Goal: Transaction & Acquisition: Download file/media

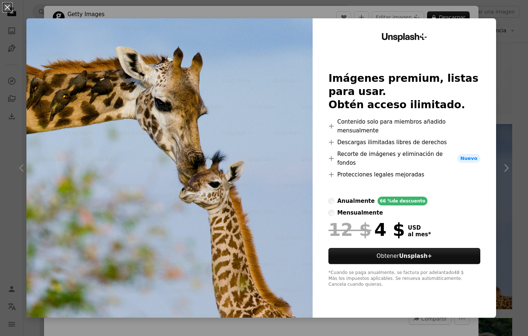
scroll to position [1129, 0]
click at [517, 66] on div "An X shape Unsplash+ Imágenes premium, listas para usar. Obtén acceso ilimitado…" at bounding box center [264, 168] width 528 height 336
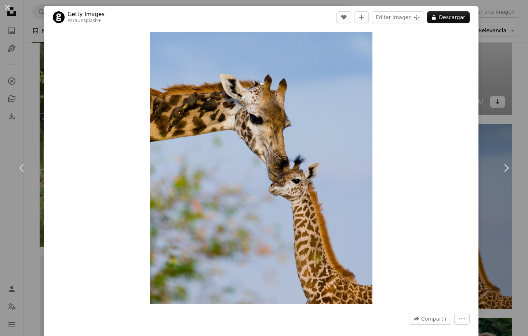
click at [500, 44] on div "An X shape Chevron left Chevron right Getty Images Para Unsplash+ A heart A plu…" at bounding box center [264, 168] width 528 height 336
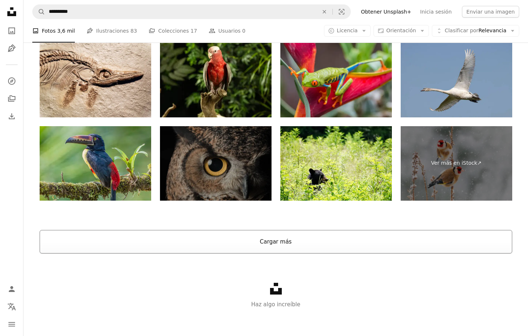
click at [238, 244] on button "Cargar más" at bounding box center [276, 241] width 472 height 23
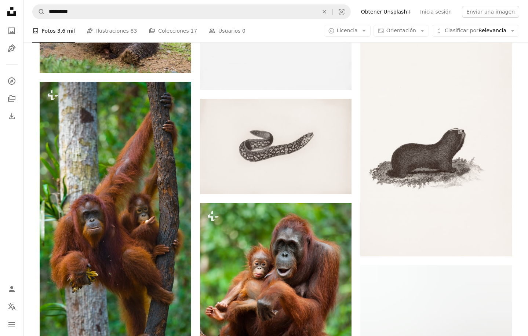
scroll to position [4095, 0]
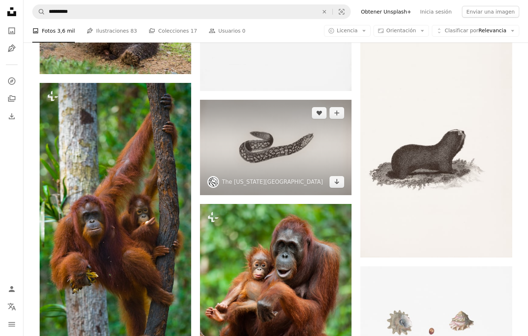
click at [267, 157] on img at bounding box center [275, 147] width 151 height 95
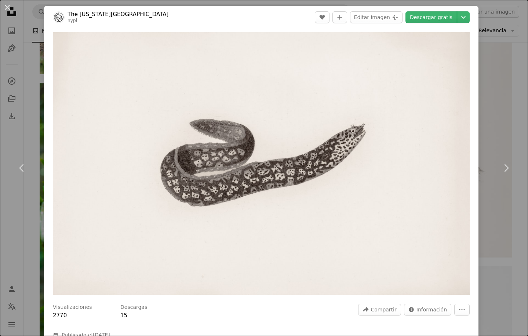
click at [502, 68] on div "An X shape Chevron left Chevron right The [US_STATE][GEOGRAPHIC_DATA] nypl A he…" at bounding box center [264, 168] width 528 height 336
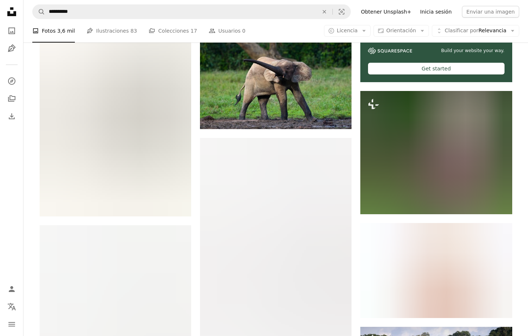
scroll to position [3332, 0]
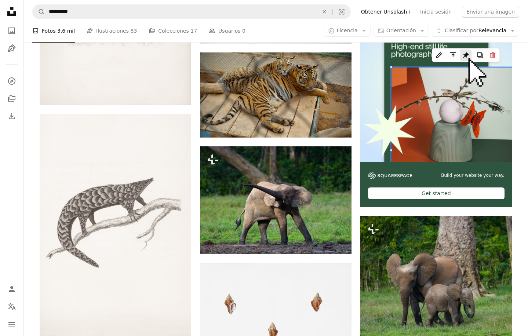
drag, startPoint x: 450, startPoint y: 8, endPoint x: 249, endPoint y: 19, distance: 200.9
click at [249, 19] on nav "**********" at bounding box center [275, 11] width 504 height 23
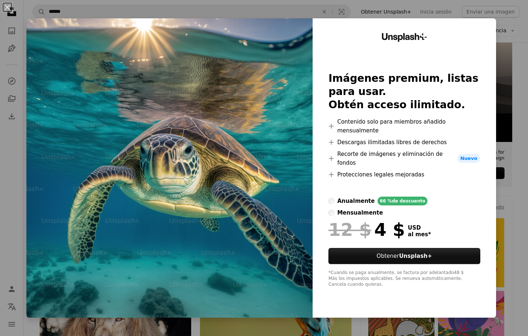
scroll to position [193, 0]
click at [383, 208] on div "mensualmente" at bounding box center [359, 212] width 45 height 9
click at [517, 112] on div "An X shape Unsplash+ Imágenes premium, listas para usar. Obtén acceso ilimitado…" at bounding box center [264, 168] width 528 height 336
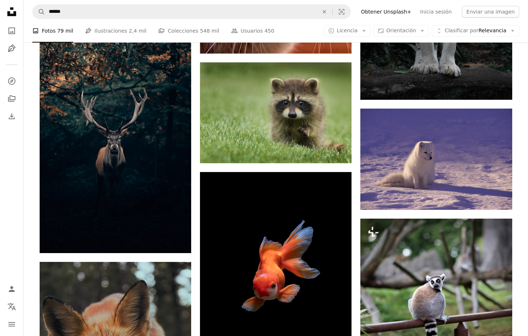
scroll to position [973, 0]
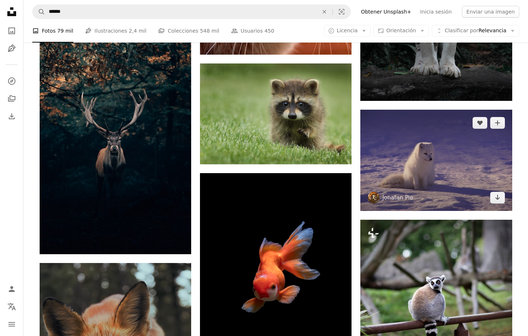
click at [434, 183] on img at bounding box center [435, 160] width 151 height 101
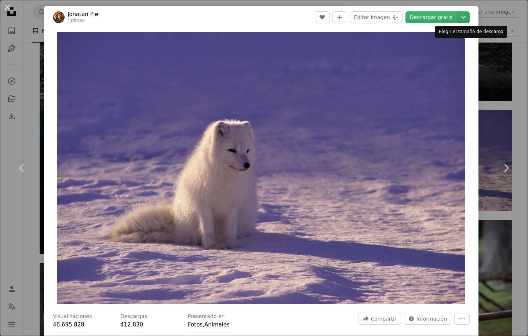
click at [469, 17] on icon "Chevron down" at bounding box center [463, 17] width 12 height 9
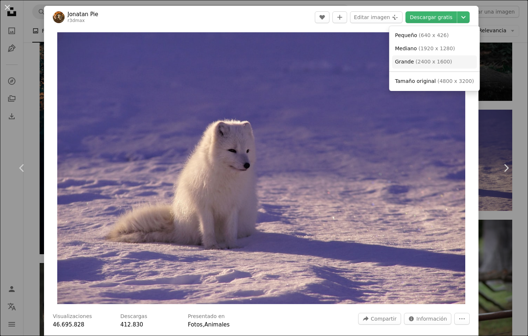
drag, startPoint x: 437, startPoint y: 63, endPoint x: 437, endPoint y: 68, distance: 5.1
click at [437, 67] on link "Grande ( 2400 x 1600 )" at bounding box center [434, 61] width 85 height 13
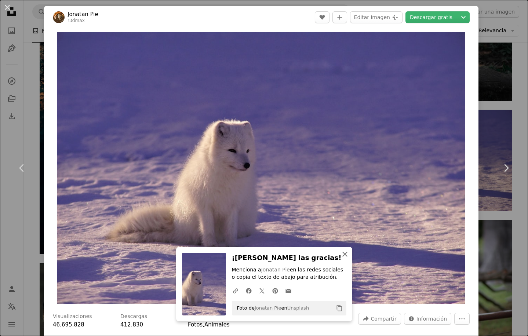
click at [344, 255] on icon "button" at bounding box center [344, 254] width 5 height 5
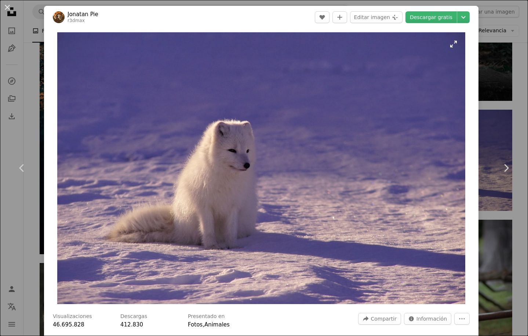
scroll to position [94, 0]
